Goal: Task Accomplishment & Management: Use online tool/utility

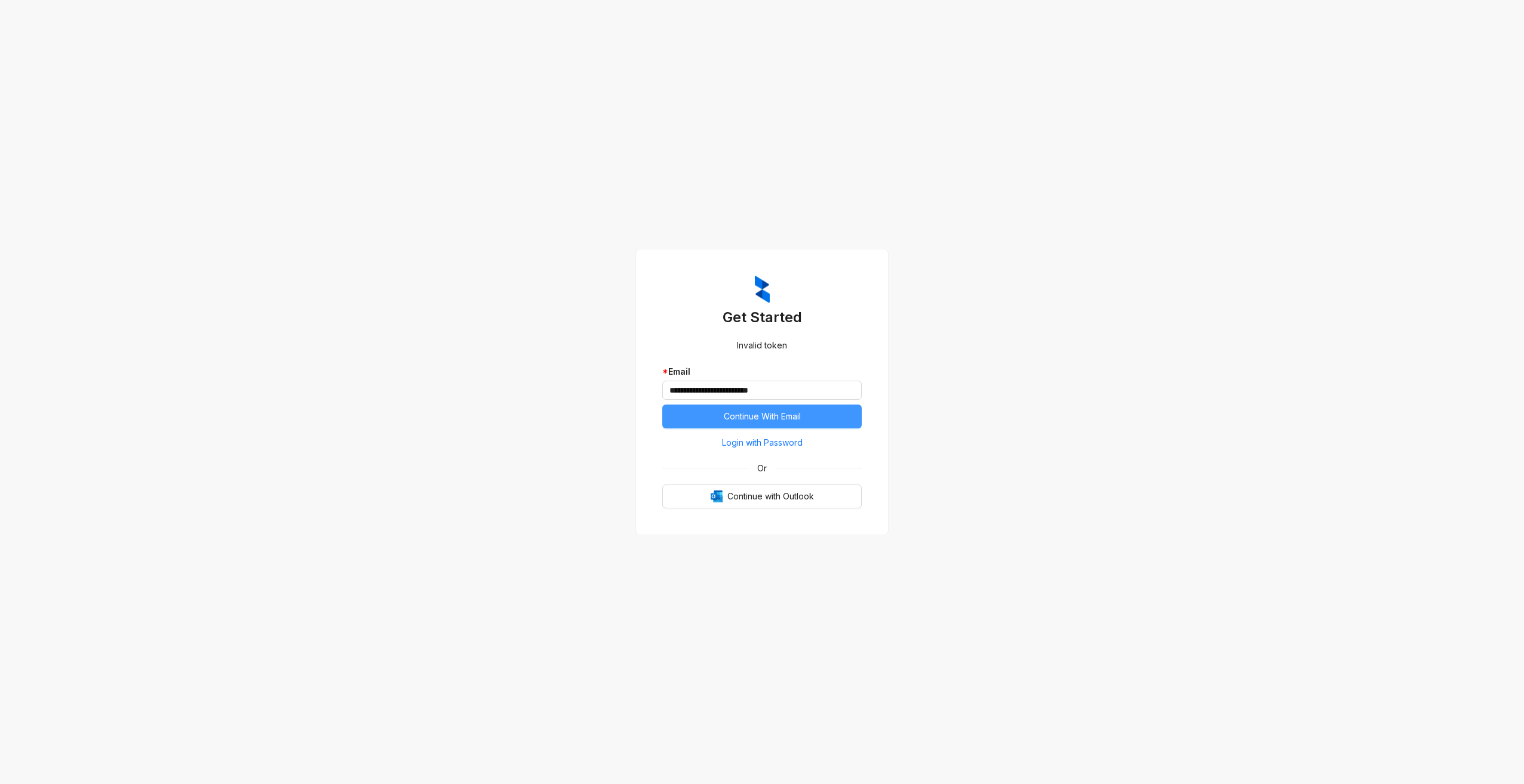
click at [834, 421] on button "Continue With Email" at bounding box center [762, 417] width 199 height 24
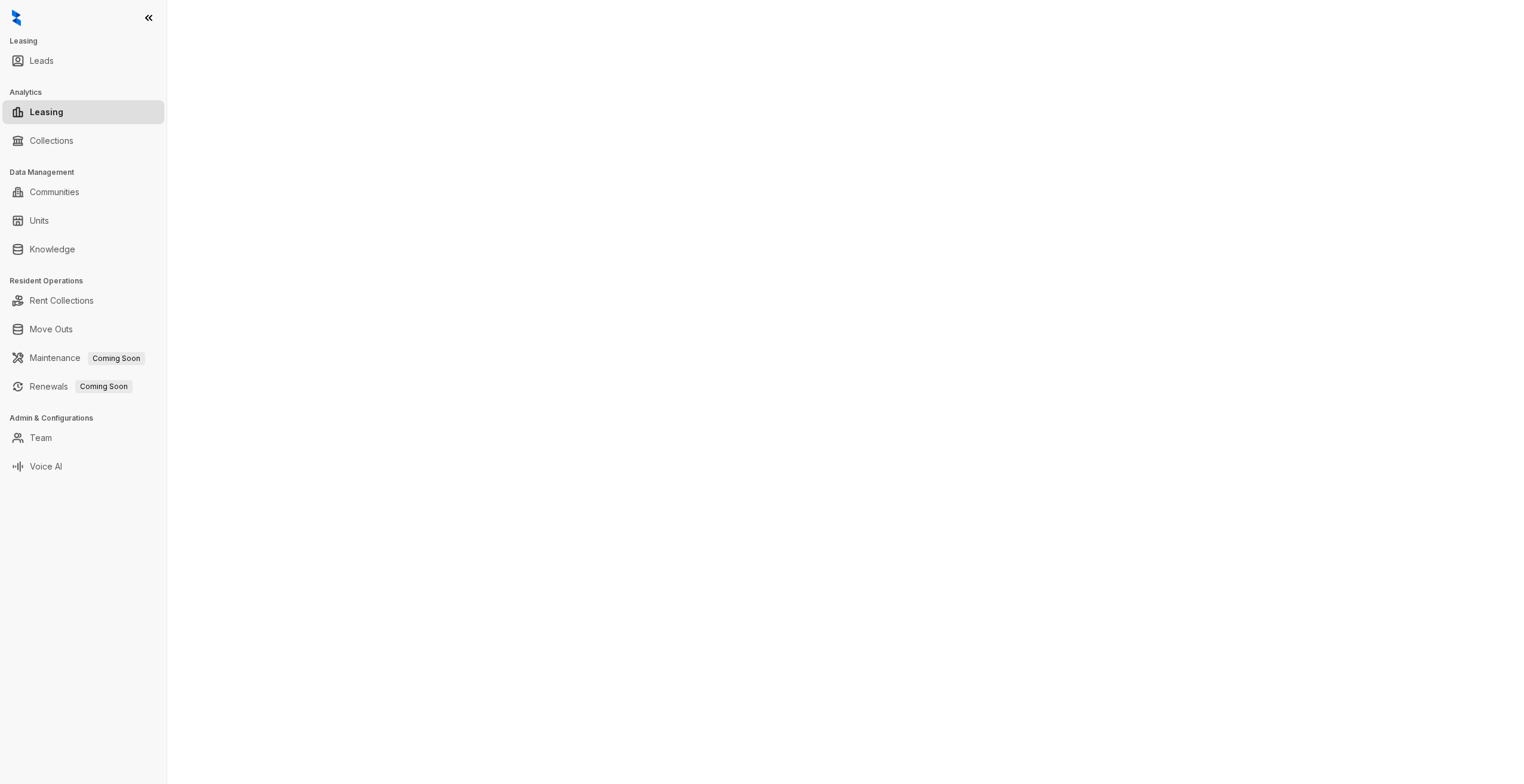
select select "******"
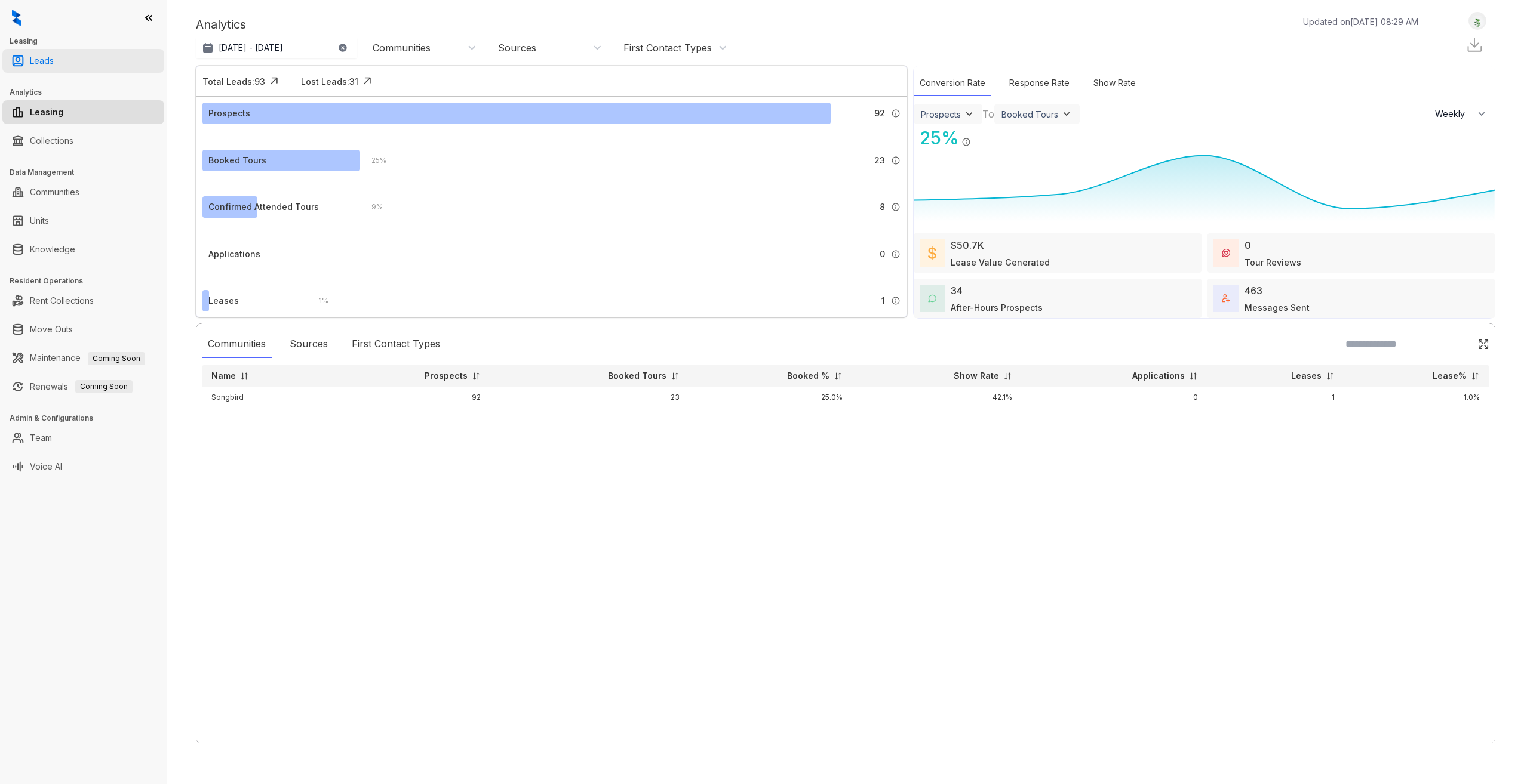
click at [42, 59] on link "Leads" at bounding box center [42, 61] width 24 height 24
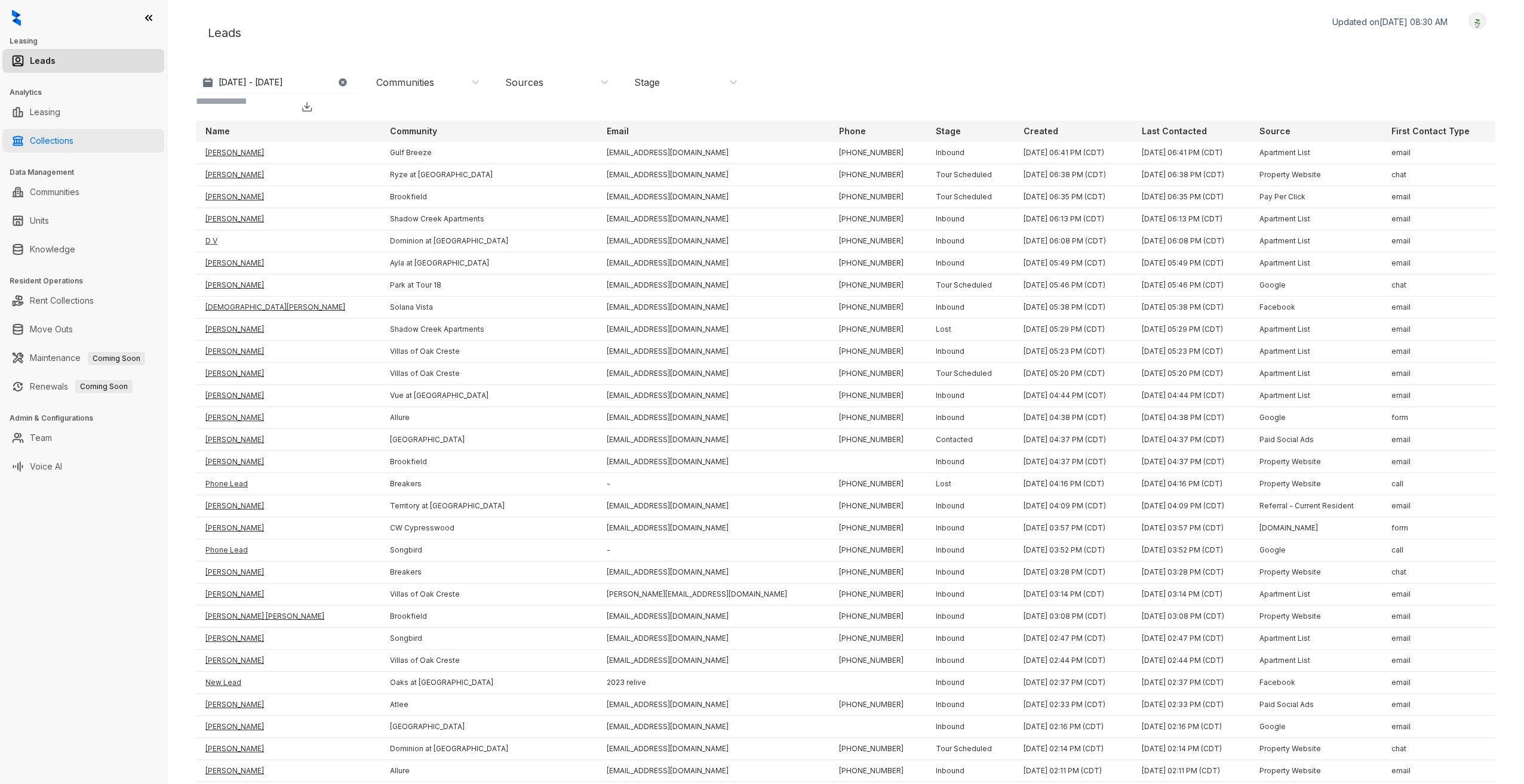
click at [74, 148] on link "Collections" at bounding box center [51, 140] width 44 height 24
click at [42, 136] on link "Collections" at bounding box center [51, 140] width 44 height 24
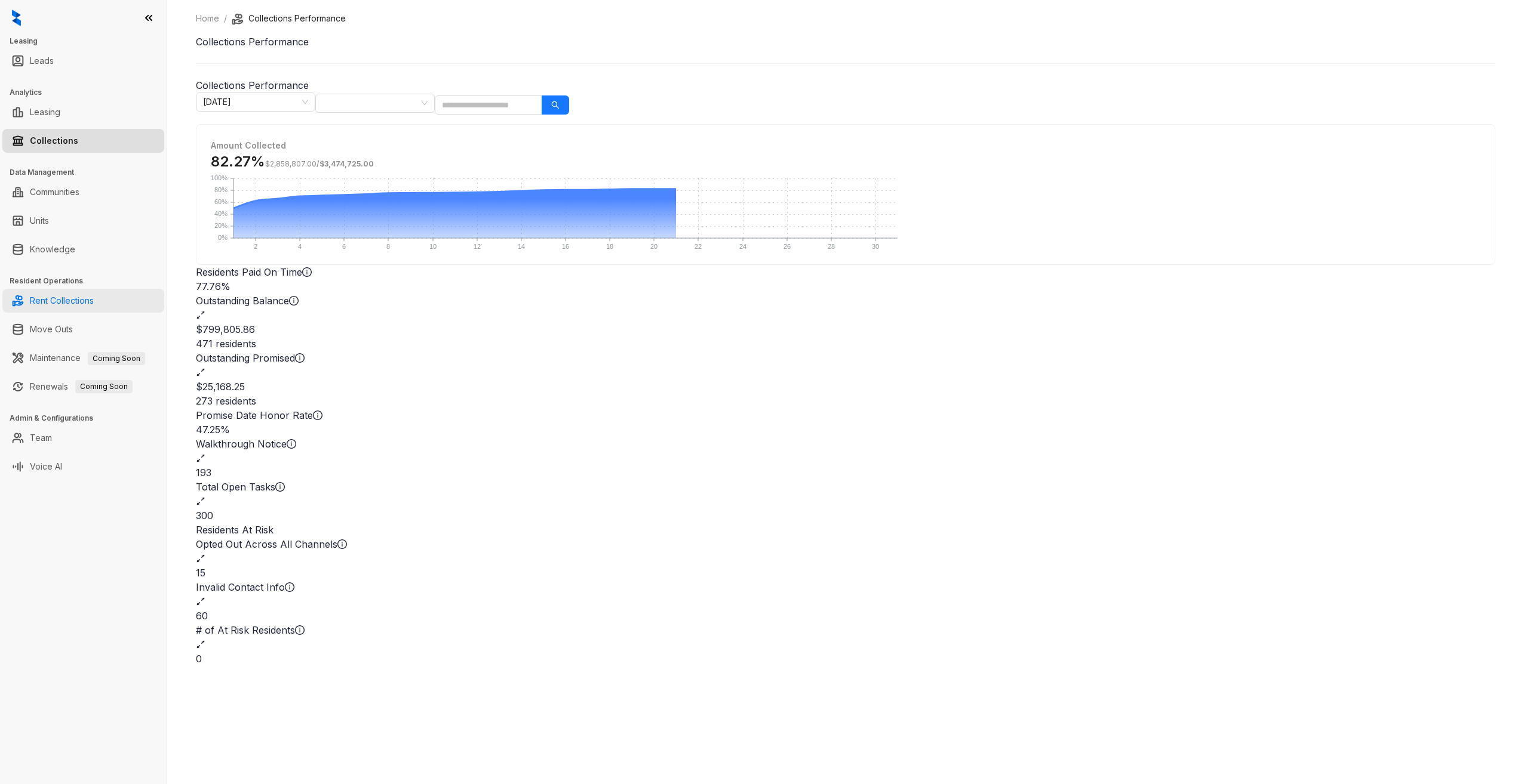
click at [94, 299] on link "Rent Collections" at bounding box center [62, 301] width 64 height 24
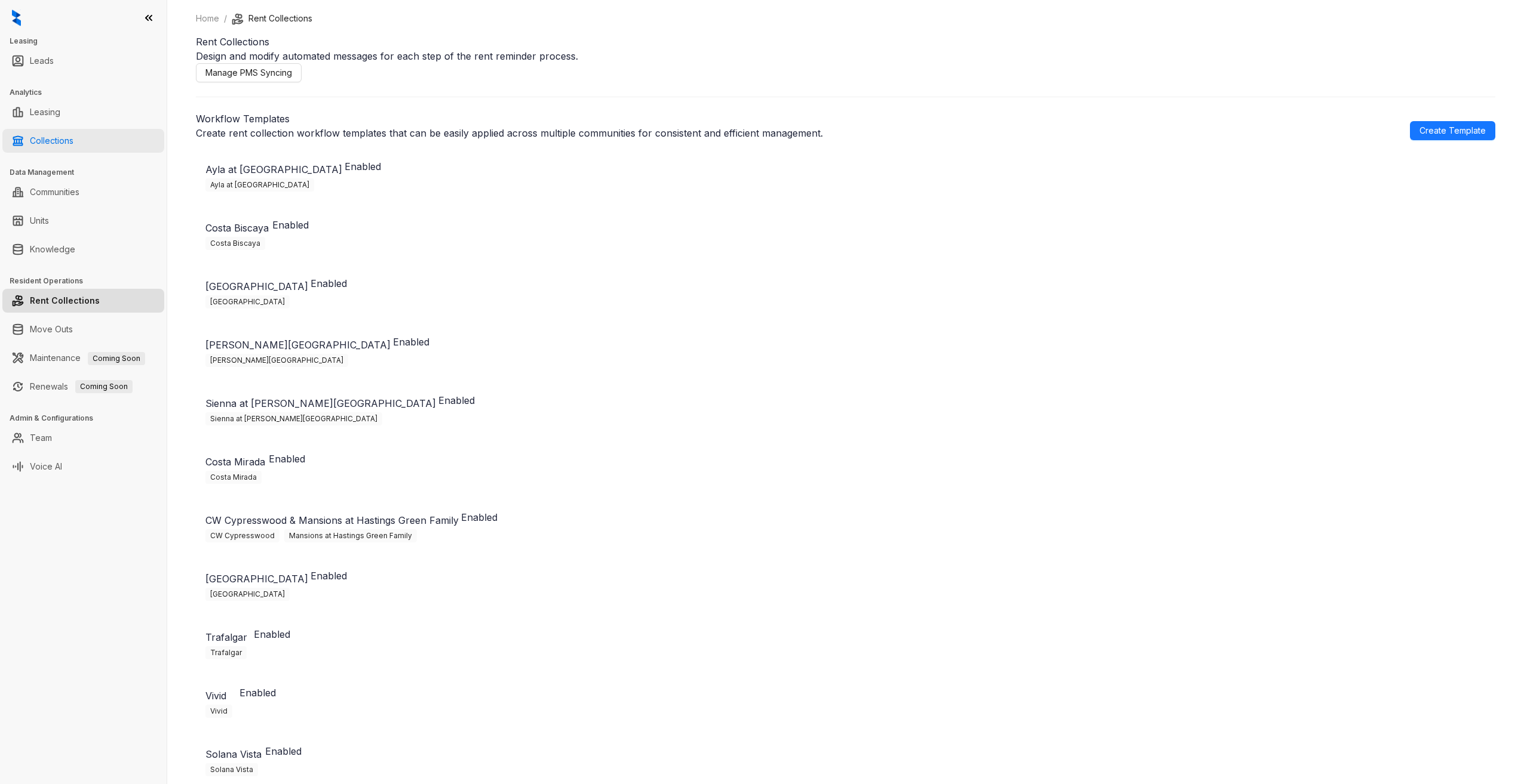
click at [71, 139] on link "Collections" at bounding box center [51, 140] width 44 height 24
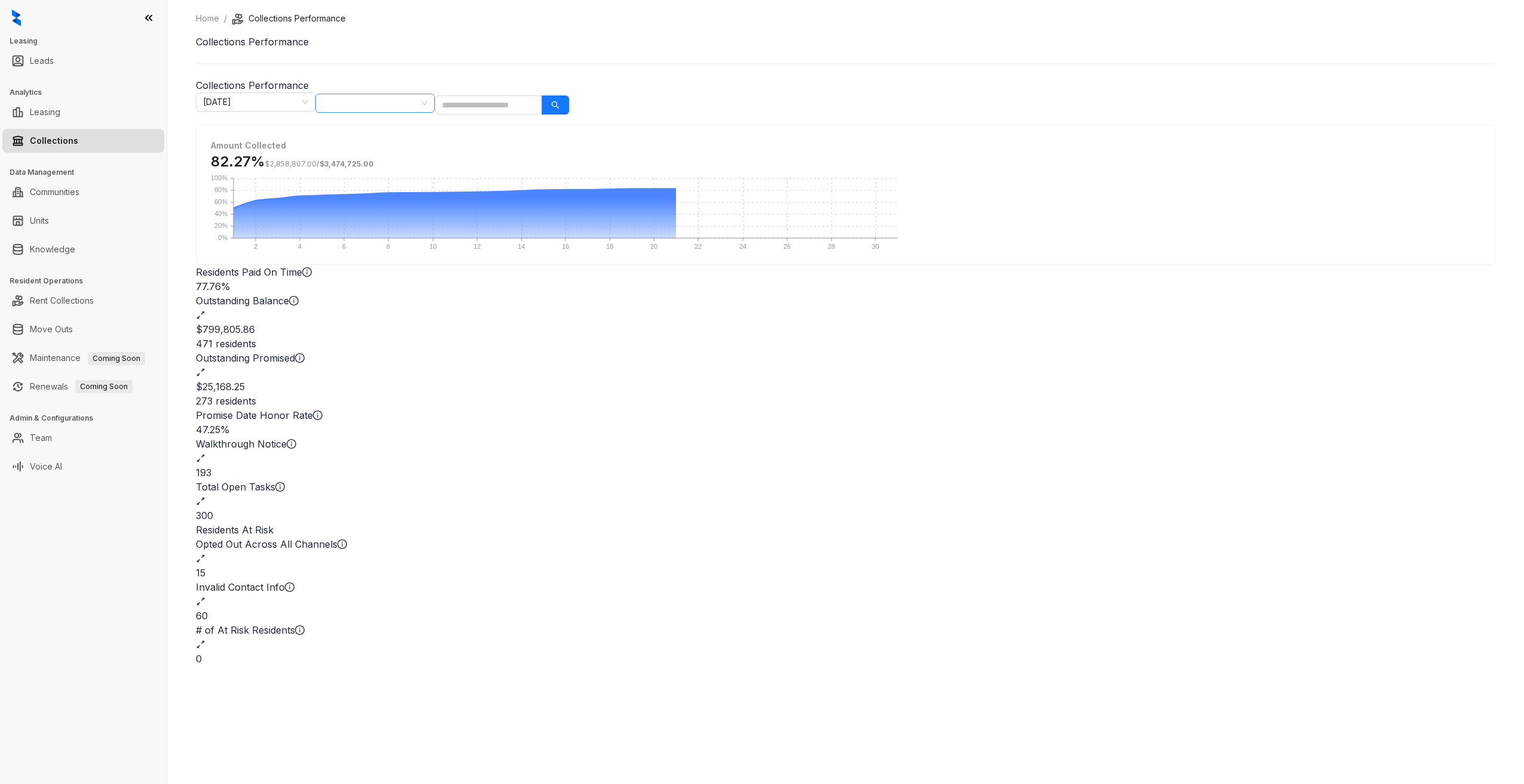
click at [420, 101] on div at bounding box center [368, 103] width 102 height 16
type input "****"
click at [699, 125] on div "Songbird" at bounding box center [708, 126] width 100 height 13
click at [569, 102] on button "button" at bounding box center [555, 106] width 28 height 19
click at [557, 337] on div "20 residents" at bounding box center [845, 343] width 1299 height 14
